Goal: Task Accomplishment & Management: Complete application form

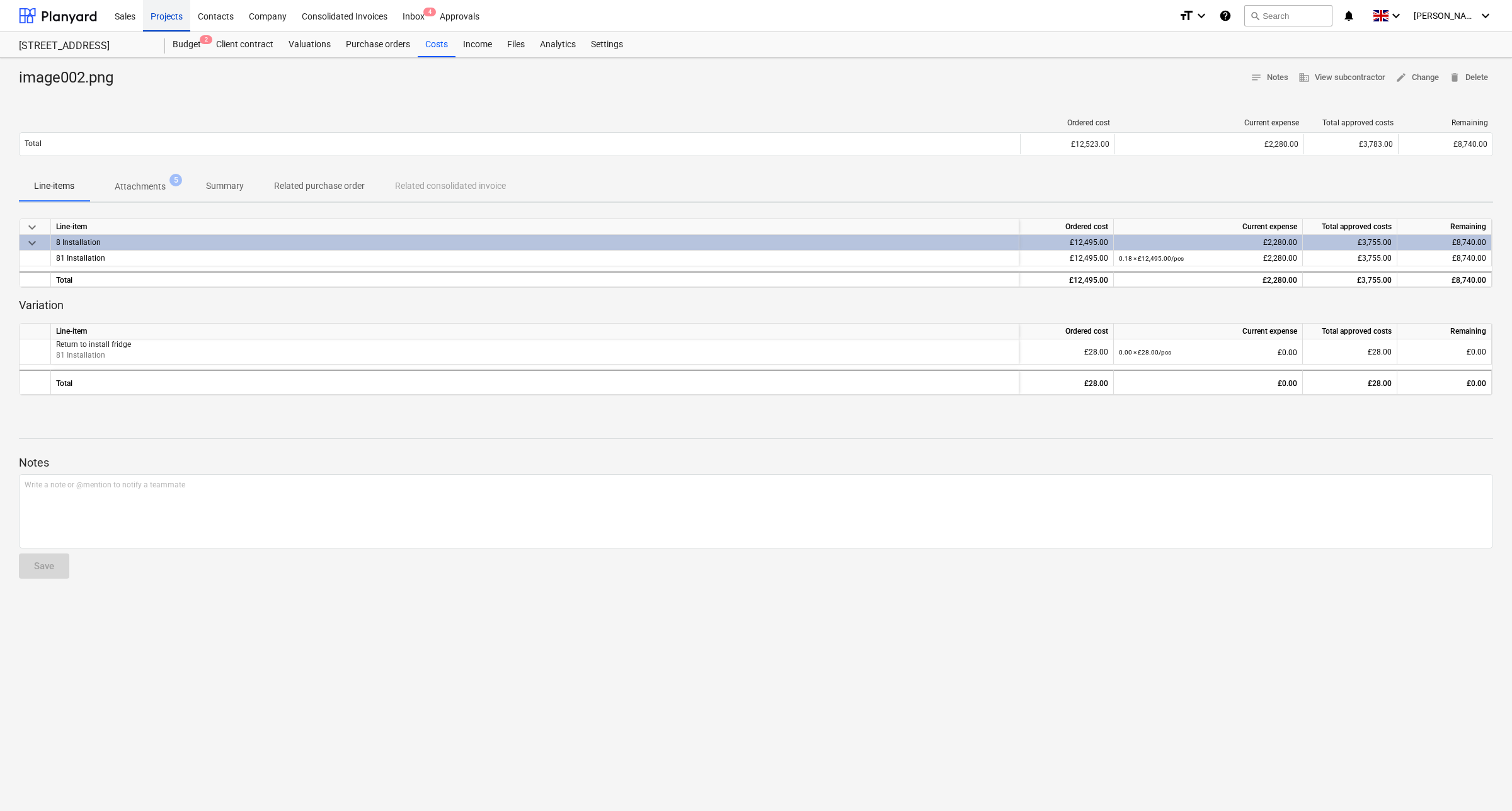
click at [163, 18] on div "Projects" at bounding box center [166, 15] width 47 height 32
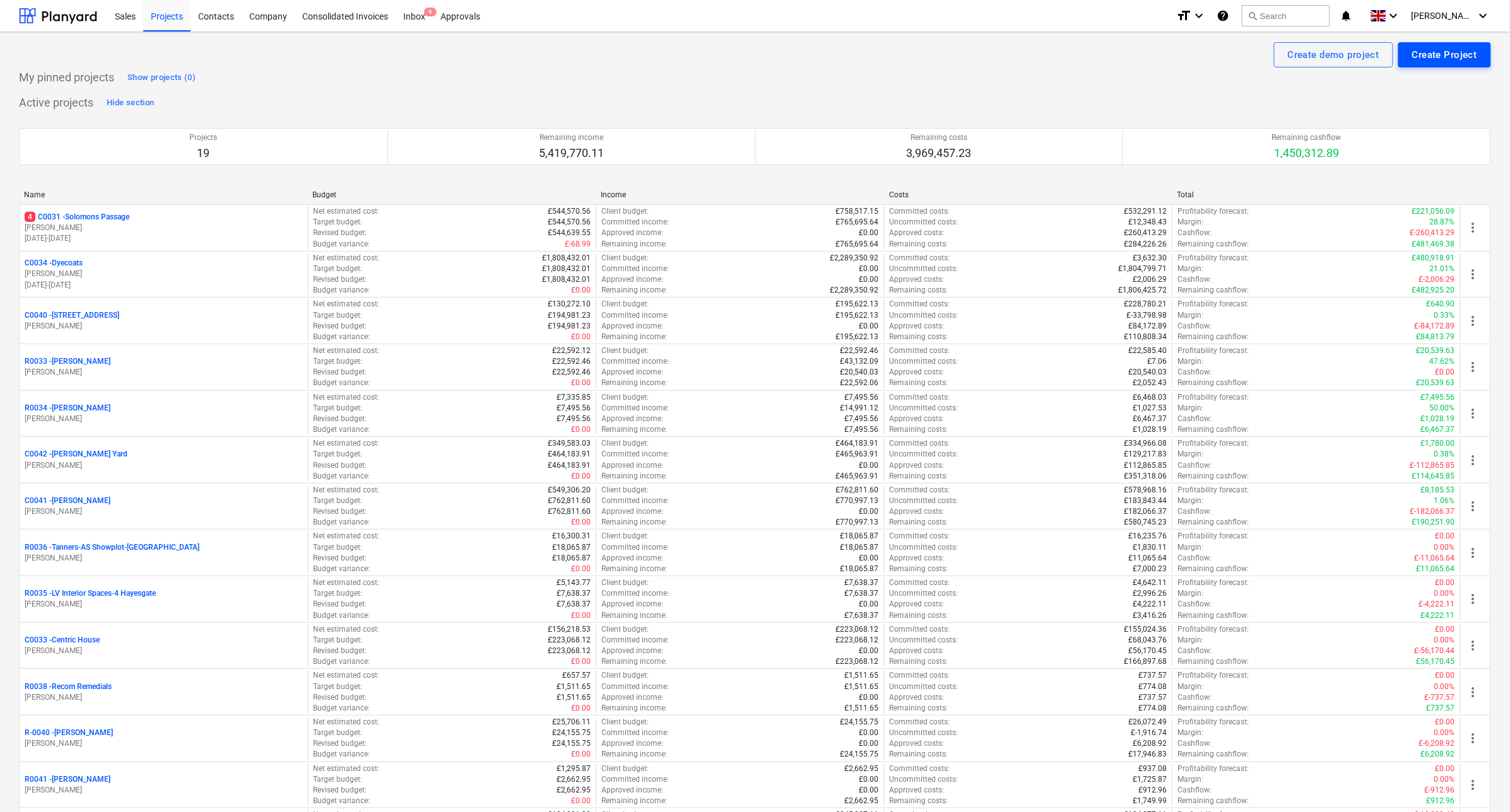
click at [1429, 60] on div "Create Project" at bounding box center [1444, 55] width 65 height 16
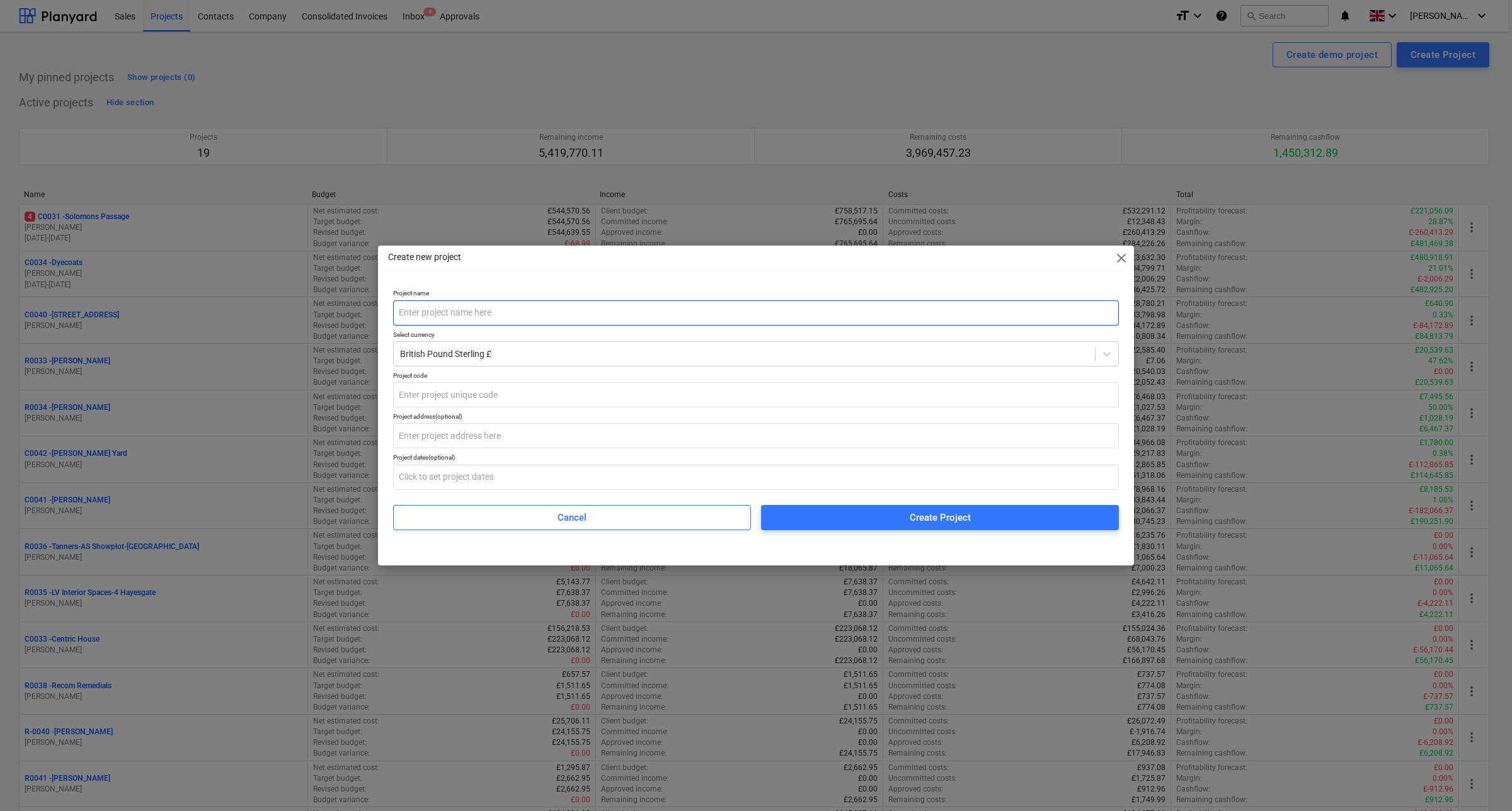
click at [726, 304] on input "text" at bounding box center [756, 313] width 726 height 25
click at [446, 311] on input "text" at bounding box center [756, 313] width 726 height 25
type input "C0008-Turnpike"
click at [513, 393] on input "text" at bounding box center [756, 395] width 726 height 25
drag, startPoint x: 423, startPoint y: 316, endPoint x: 362, endPoint y: 313, distance: 61.1
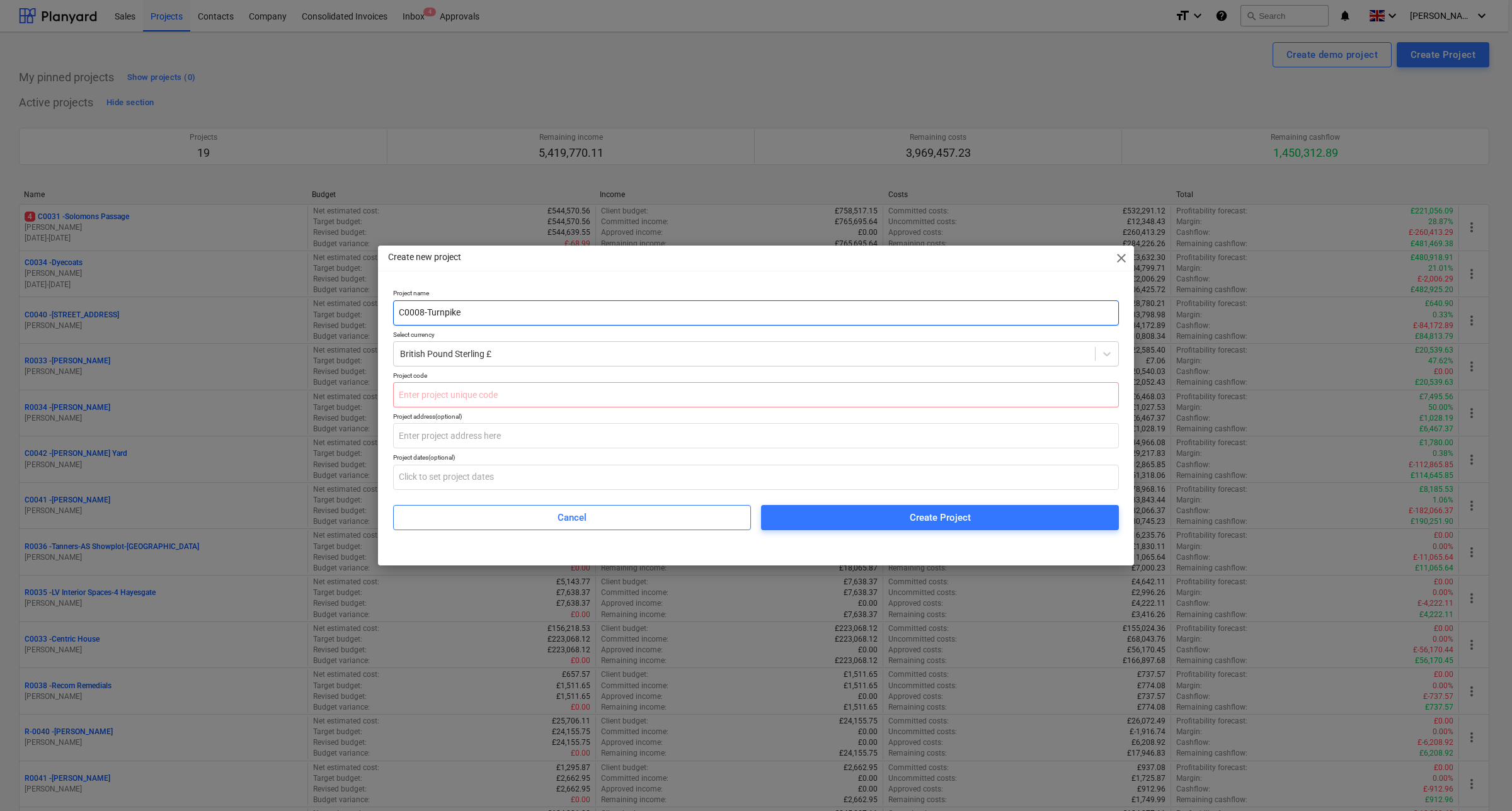
click at [362, 313] on div "Create new project close Project name C0008-Turnpike Select currency British Po…" at bounding box center [756, 405] width 1512 height 811
click at [487, 398] on input "text" at bounding box center [756, 395] width 726 height 25
paste input "C0008"
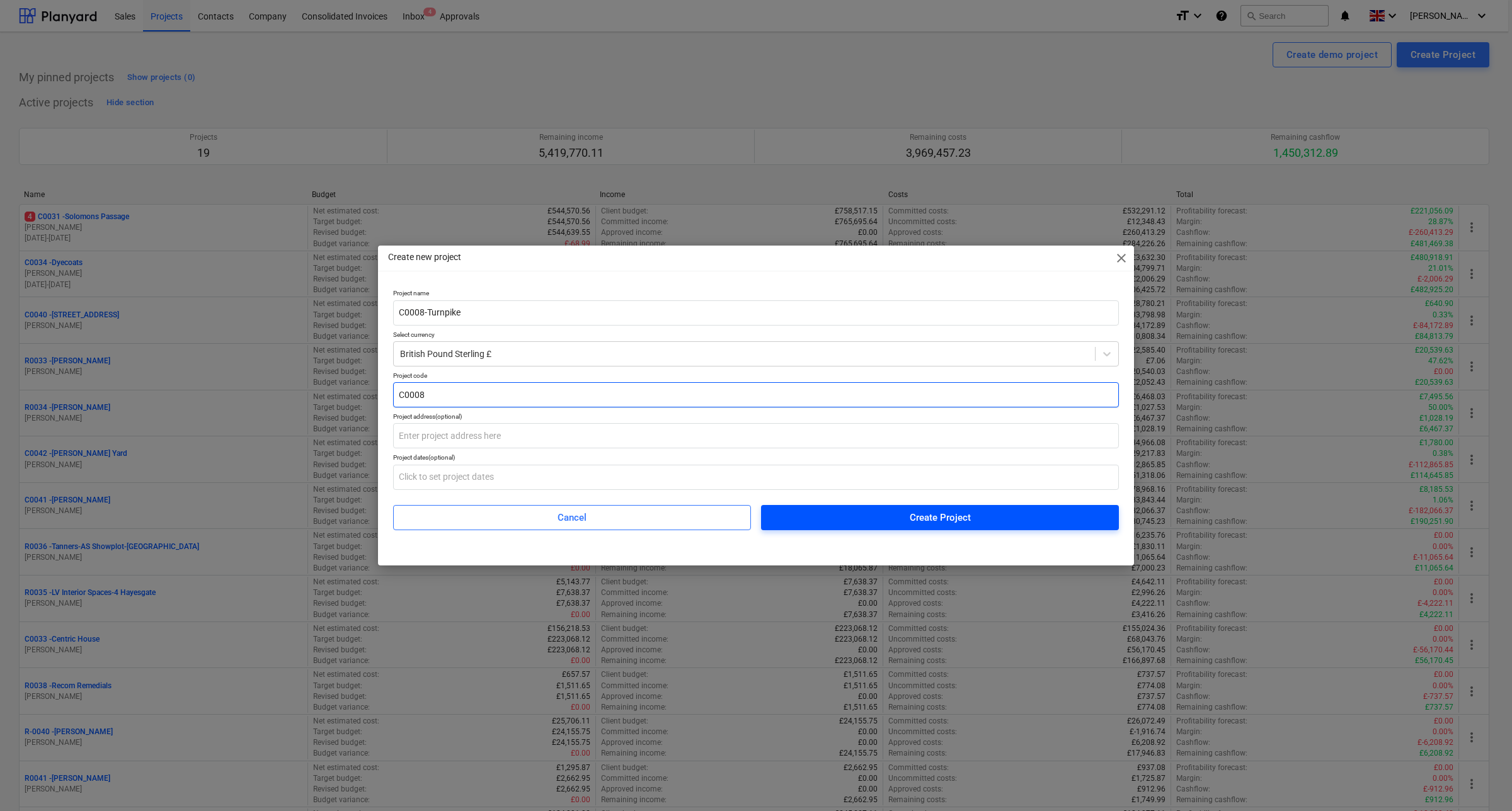
type input "C0008"
click at [917, 517] on div "Create Project" at bounding box center [940, 518] width 61 height 16
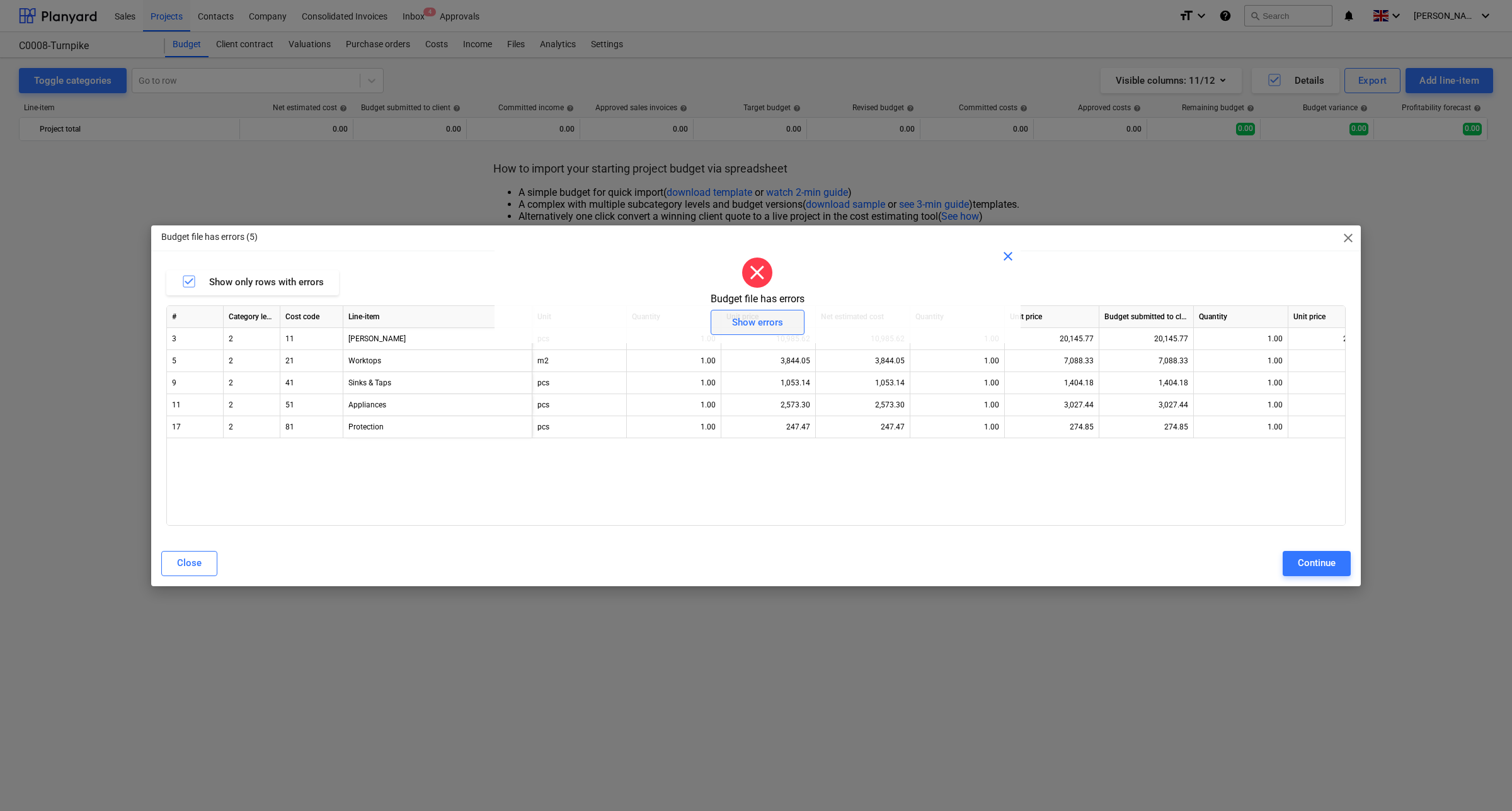
click at [777, 320] on div "Show errors" at bounding box center [757, 322] width 51 height 16
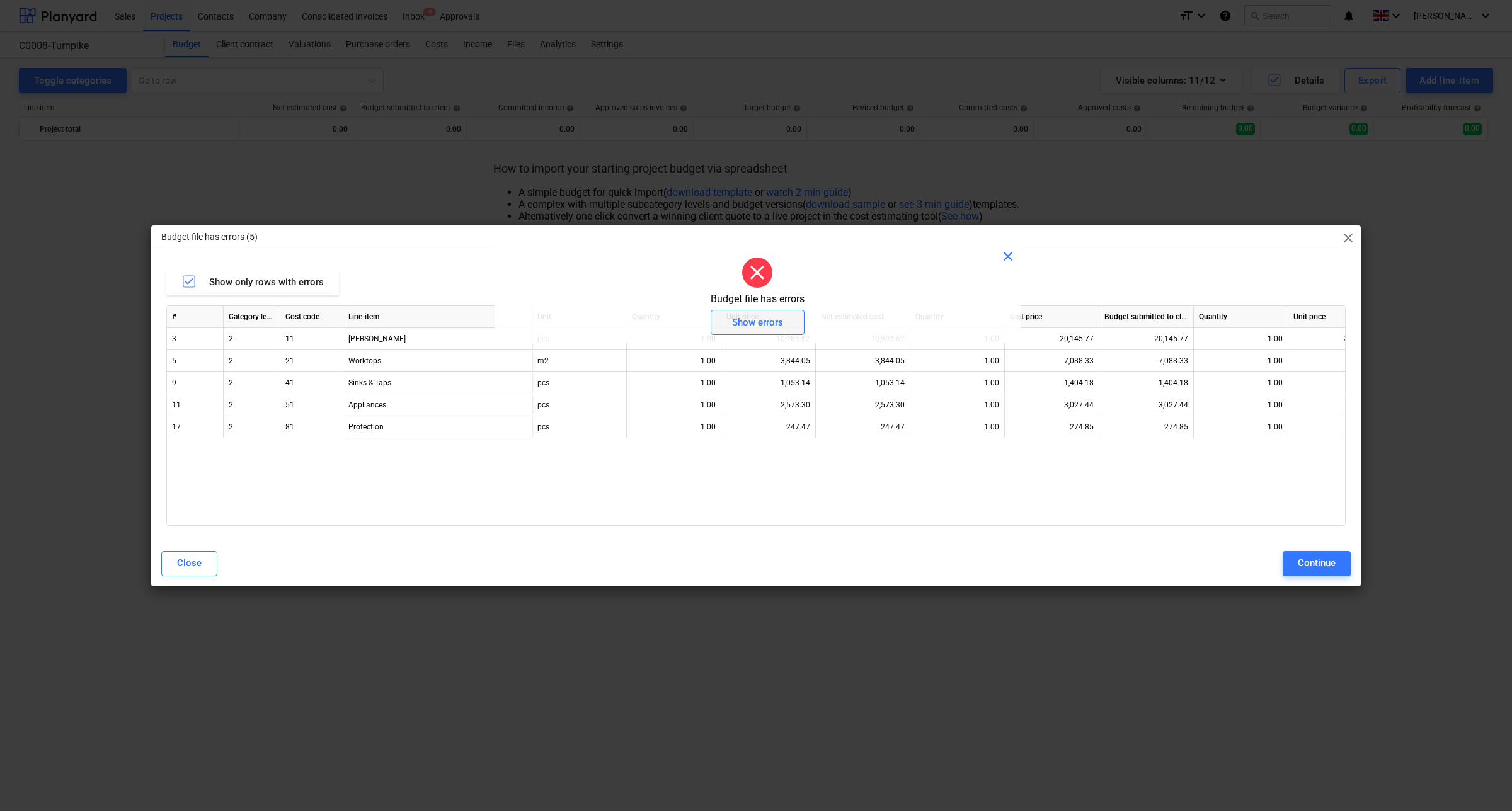
click at [773, 325] on div "Show errors" at bounding box center [757, 322] width 51 height 16
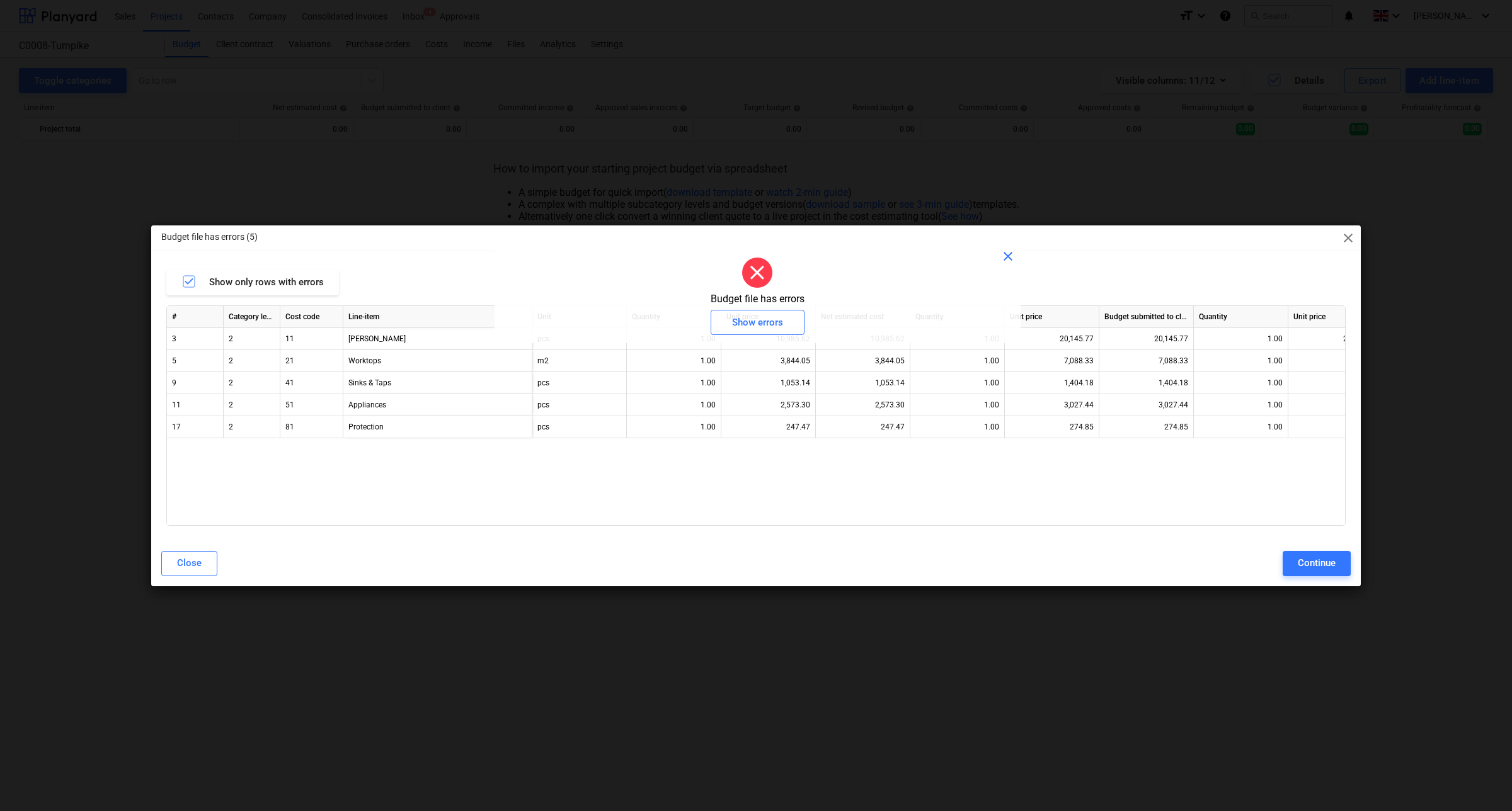
click at [1011, 252] on span "close" at bounding box center [1008, 256] width 15 height 15
click at [1333, 560] on div "Continue" at bounding box center [1317, 563] width 38 height 16
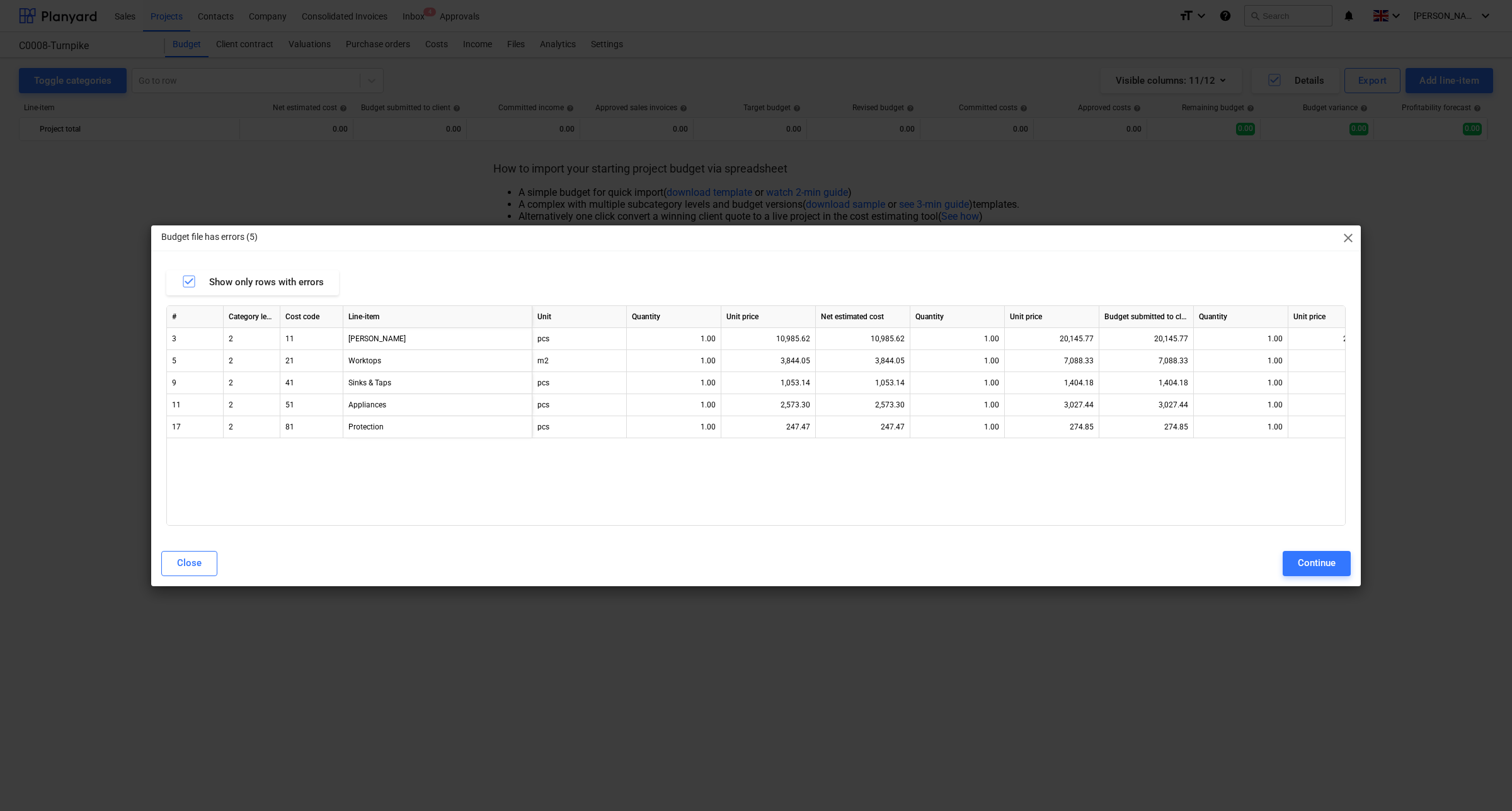
click at [246, 233] on p "Budget file has errors (5)" at bounding box center [209, 237] width 96 height 13
click at [206, 563] on button "Close" at bounding box center [189, 563] width 56 height 25
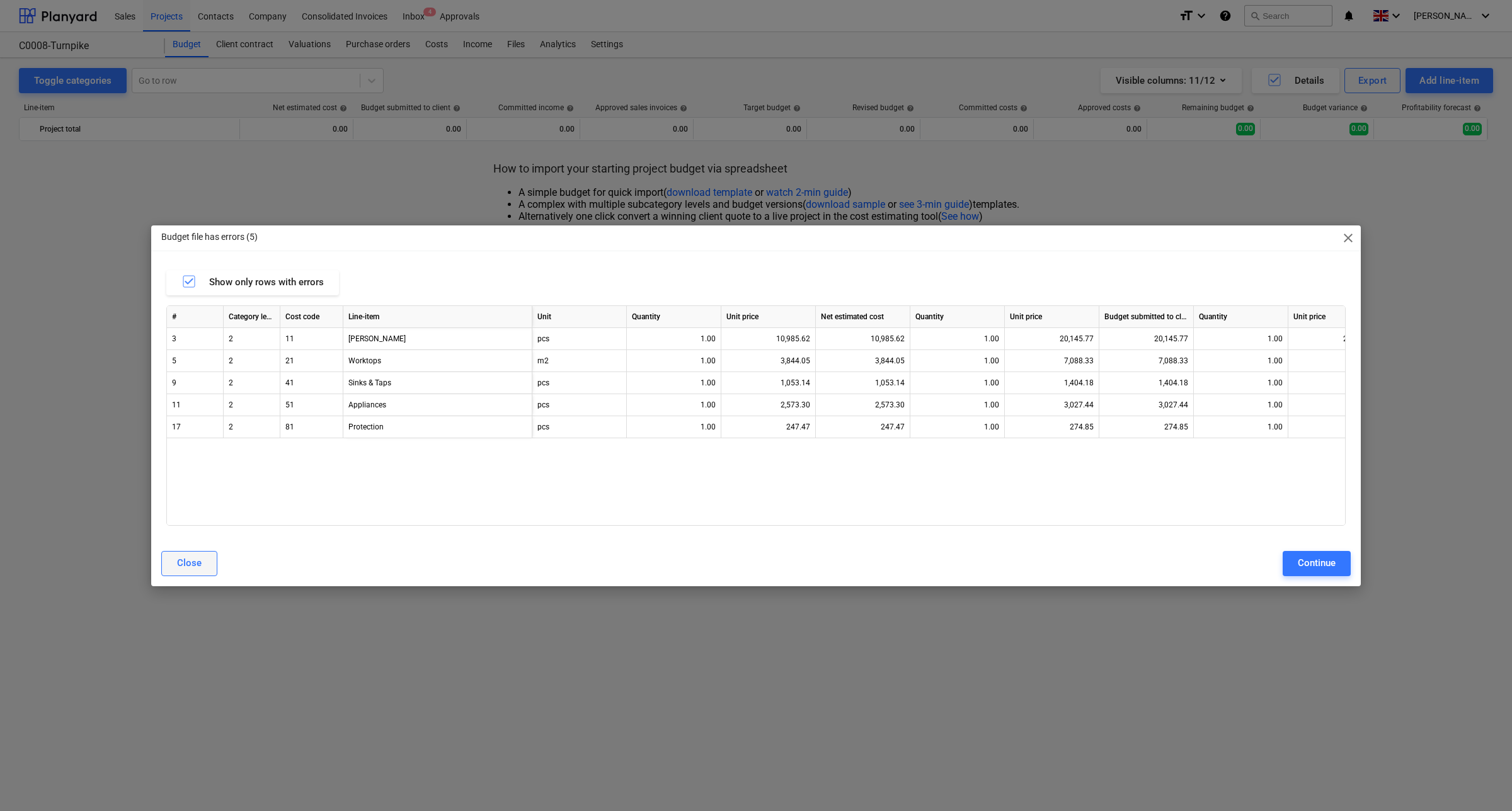
click at [205, 564] on button "Close" at bounding box center [189, 563] width 56 height 25
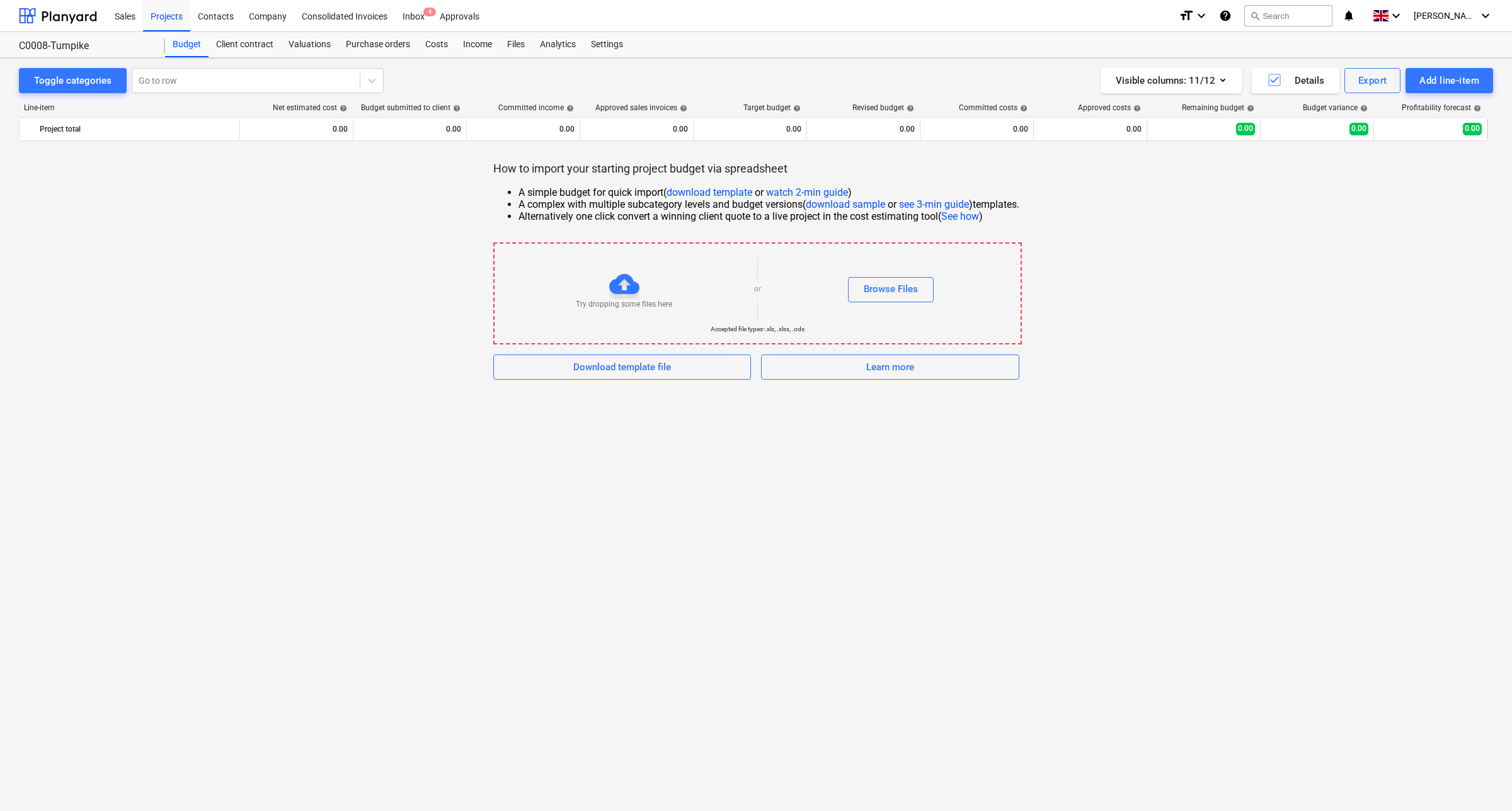
click at [675, 273] on div "Try dropping some files here" at bounding box center [624, 289] width 260 height 41
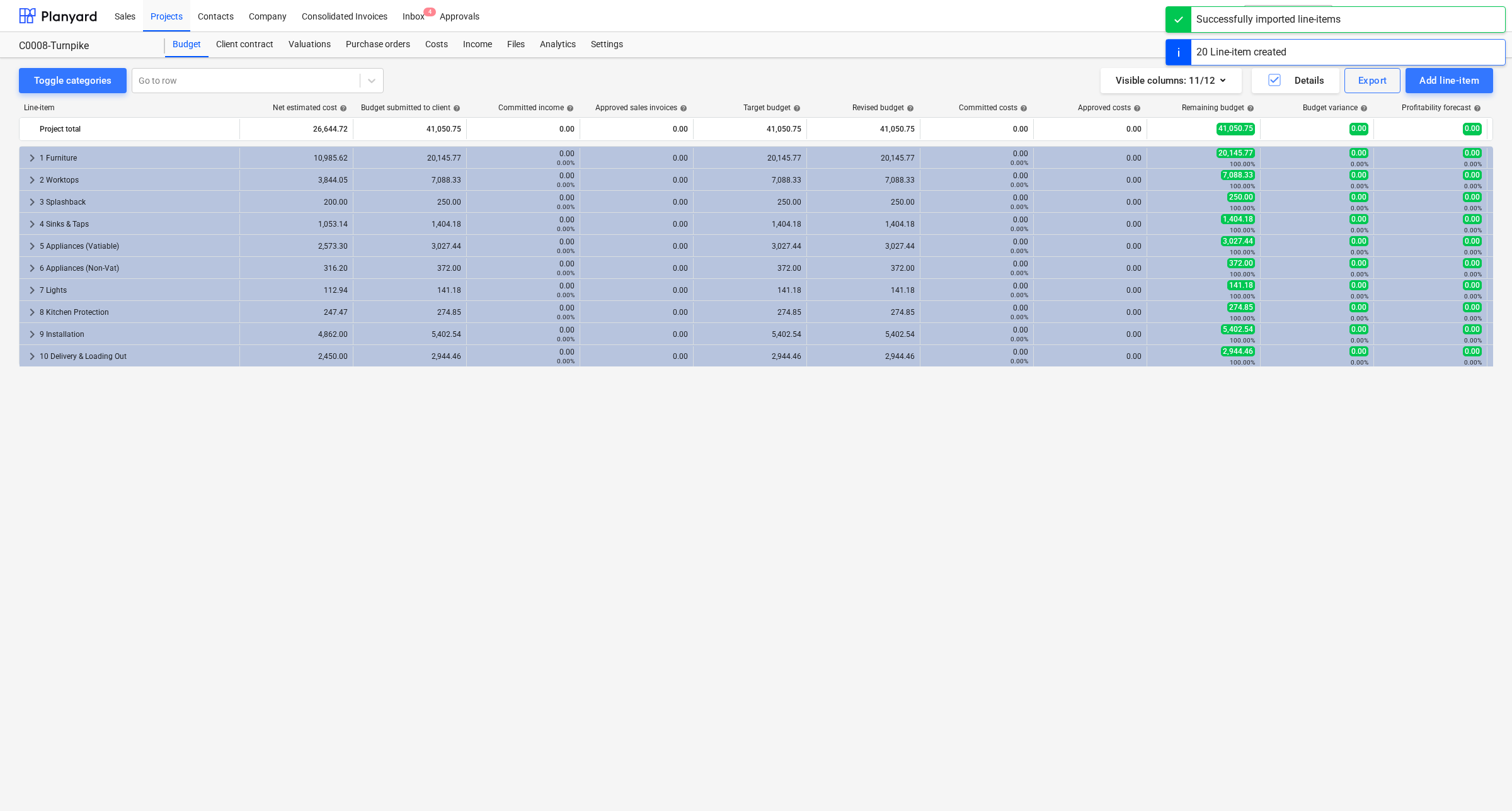
click at [718, 495] on div "keyboard_arrow_right 1 Furniture 10,985.62 20,145.77 0.00 0.00% 0.00 20,145.77 …" at bounding box center [756, 452] width 1474 height 613
